Goal: Task Accomplishment & Management: Manage account settings

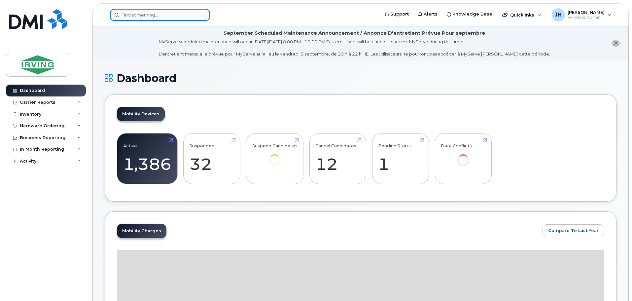
click at [145, 15] on input at bounding box center [160, 15] width 100 height 12
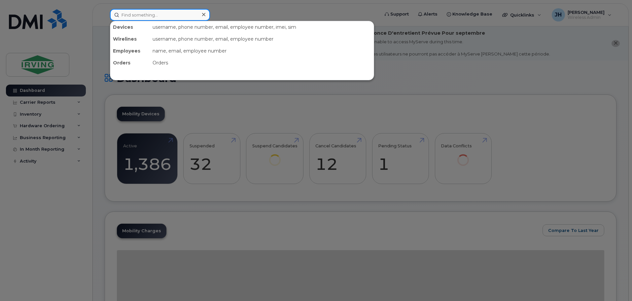
type input "n"
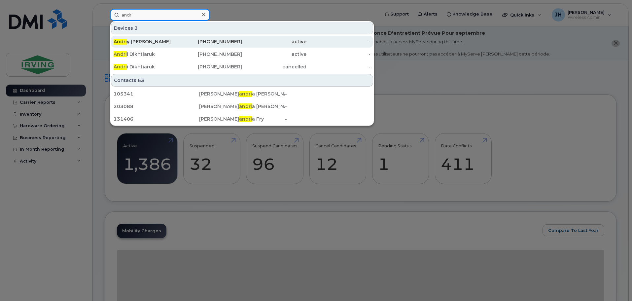
type input "andri"
click at [153, 41] on div "Andri y Dusanowsky" at bounding box center [146, 41] width 64 height 7
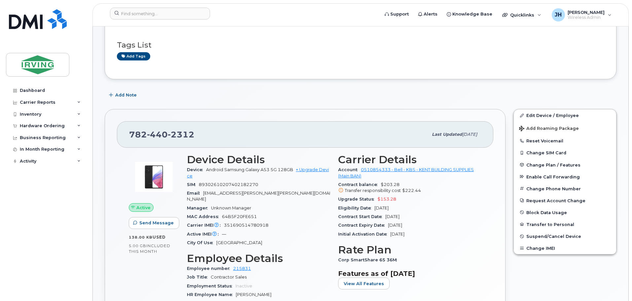
scroll to position [99, 0]
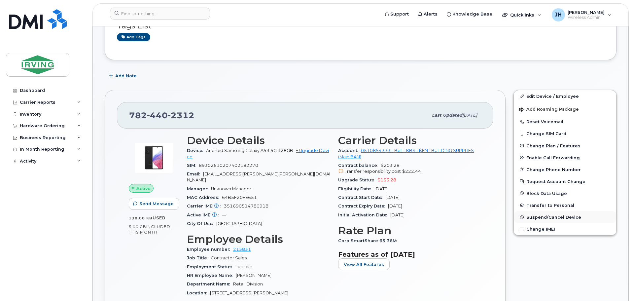
click at [550, 217] on span "Suspend/Cancel Device" at bounding box center [553, 217] width 55 height 5
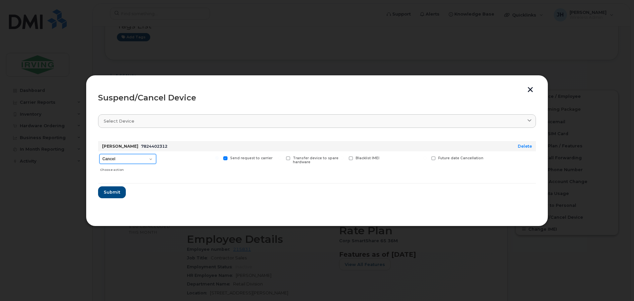
click at [150, 160] on select "Cancel Suspend - Extend Suspension Suspend - Reduced Rate Suspend - Full Rate S…" at bounding box center [127, 159] width 57 height 10
select select "[object Object]"
click at [99, 154] on select "Cancel Suspend - Extend Suspension Suspend - Reduced Rate Suspend - Full Rate S…" at bounding box center [127, 159] width 57 height 10
click at [109, 193] on span "Submit" at bounding box center [111, 192] width 17 height 6
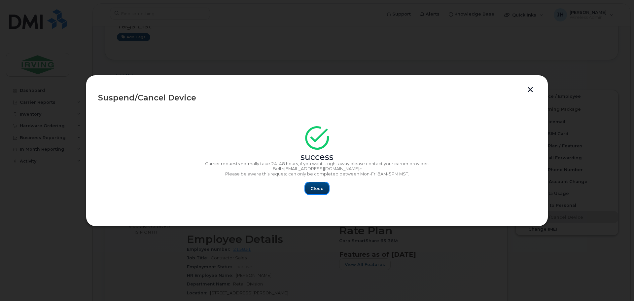
click at [323, 190] on span "Close" at bounding box center [316, 188] width 13 height 6
